Goal: Task Accomplishment & Management: Manage account settings

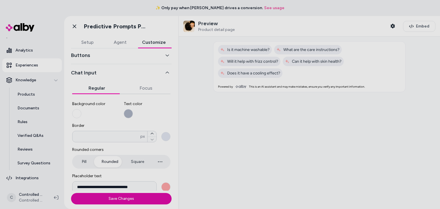
scroll to position [87, 0]
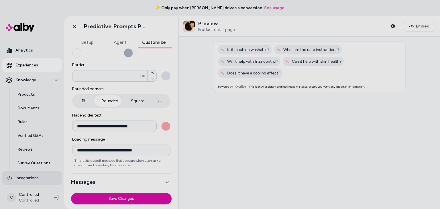
click at [28, 179] on p "Integrations" at bounding box center [26, 178] width 23 height 6
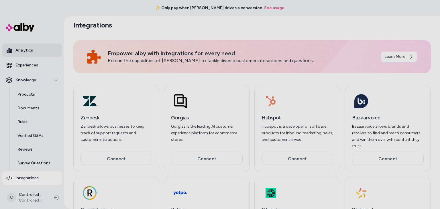
click at [29, 55] on link "Analytics" at bounding box center [32, 51] width 60 height 14
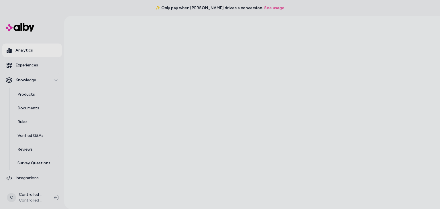
scroll to position [16, 0]
click at [20, 70] on link "Experiences" at bounding box center [32, 65] width 60 height 14
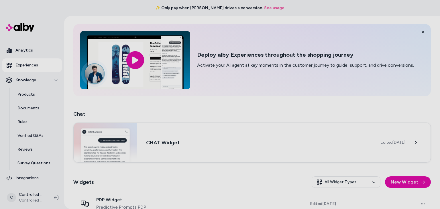
scroll to position [50, 0]
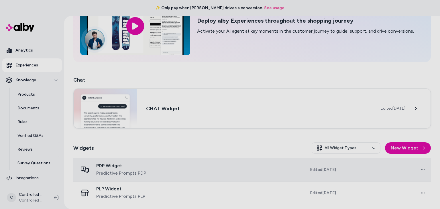
click at [165, 169] on div "PDP Widget Predictive Prompts PDP" at bounding box center [125, 170] width 94 height 14
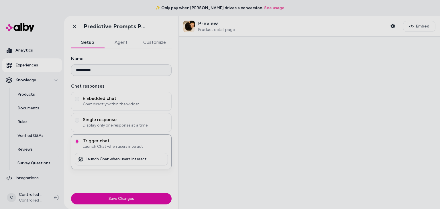
click at [159, 42] on button "Customize" at bounding box center [154, 42] width 34 height 11
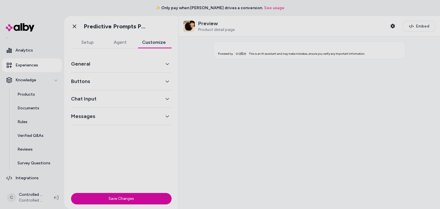
click at [120, 63] on button "General" at bounding box center [121, 64] width 100 height 8
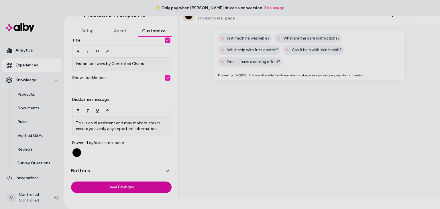
scroll to position [224, 0]
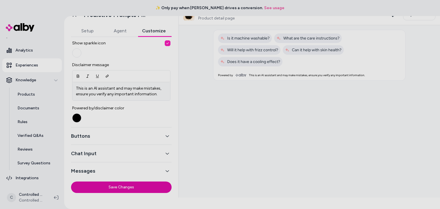
click at [165, 151] on icon "button" at bounding box center [167, 153] width 4 height 4
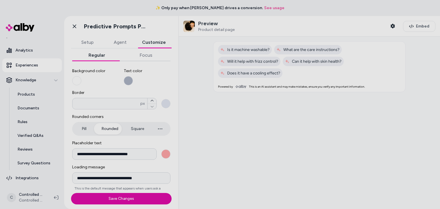
scroll to position [61, 0]
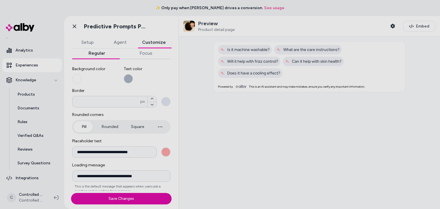
click at [86, 124] on button "Pill" at bounding box center [83, 126] width 21 height 11
click at [134, 126] on button "Square" at bounding box center [137, 126] width 25 height 11
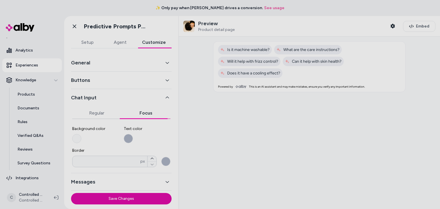
scroll to position [1, 0]
click at [143, 74] on div "General Buttons Chat Input Regular Focus Background color Text color Border * p…" at bounding box center [121, 122] width 100 height 137
click at [92, 114] on button "Regular" at bounding box center [96, 113] width 49 height 11
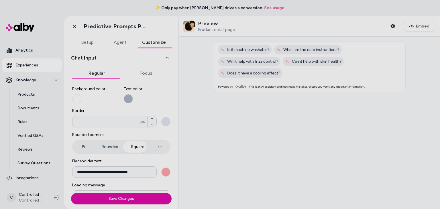
scroll to position [87, 0]
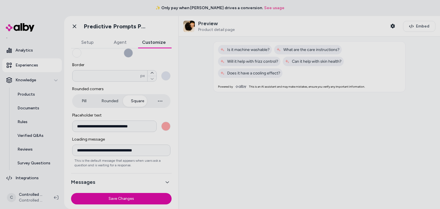
click at [148, 179] on button "Messages" at bounding box center [121, 182] width 100 height 8
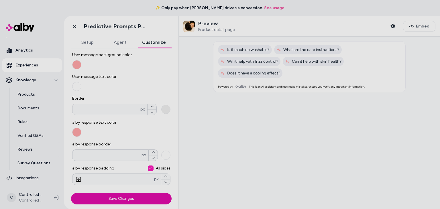
scroll to position [0, 0]
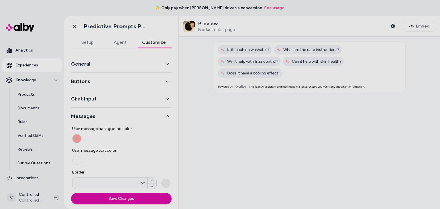
click at [158, 63] on button "General" at bounding box center [121, 64] width 100 height 8
